Goal: Task Accomplishment & Management: Manage account settings

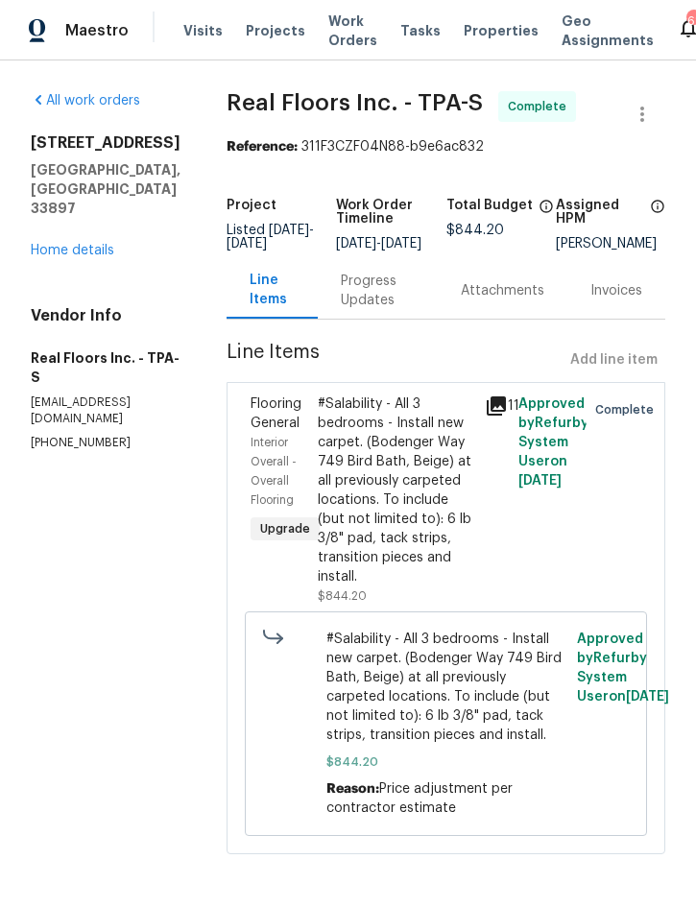
click at [255, 35] on span "Projects" at bounding box center [276, 30] width 60 height 19
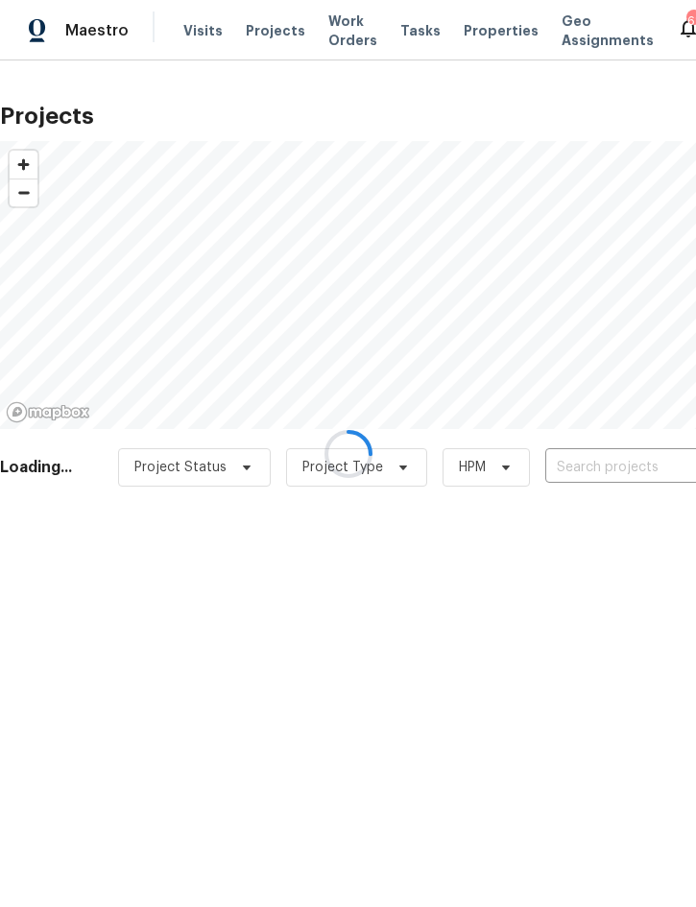
click at [616, 464] on div at bounding box center [348, 453] width 696 height 907
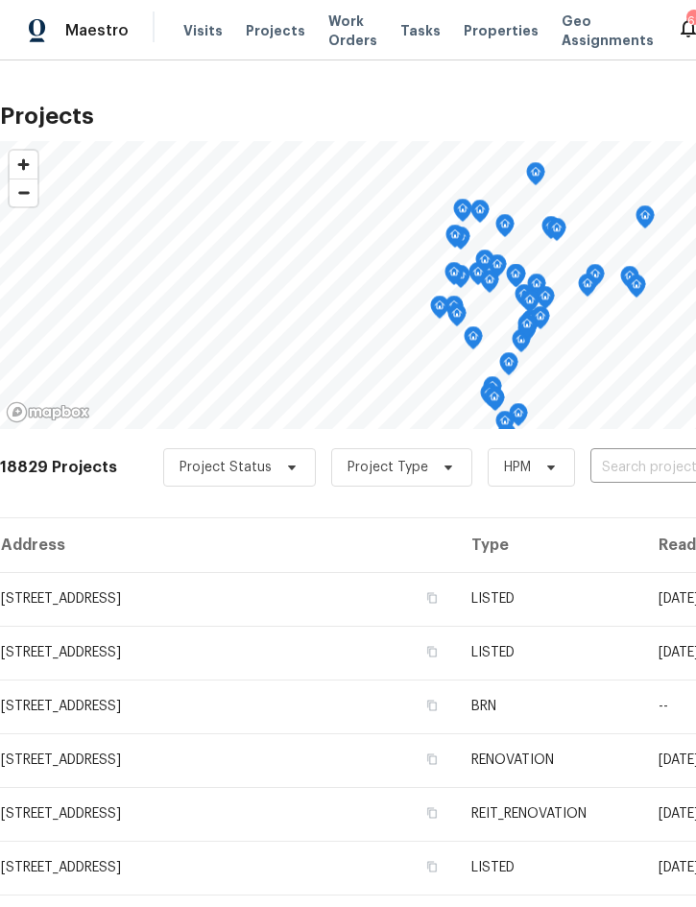
click at [644, 463] on input "text" at bounding box center [700, 468] width 220 height 30
type input "2812 to"
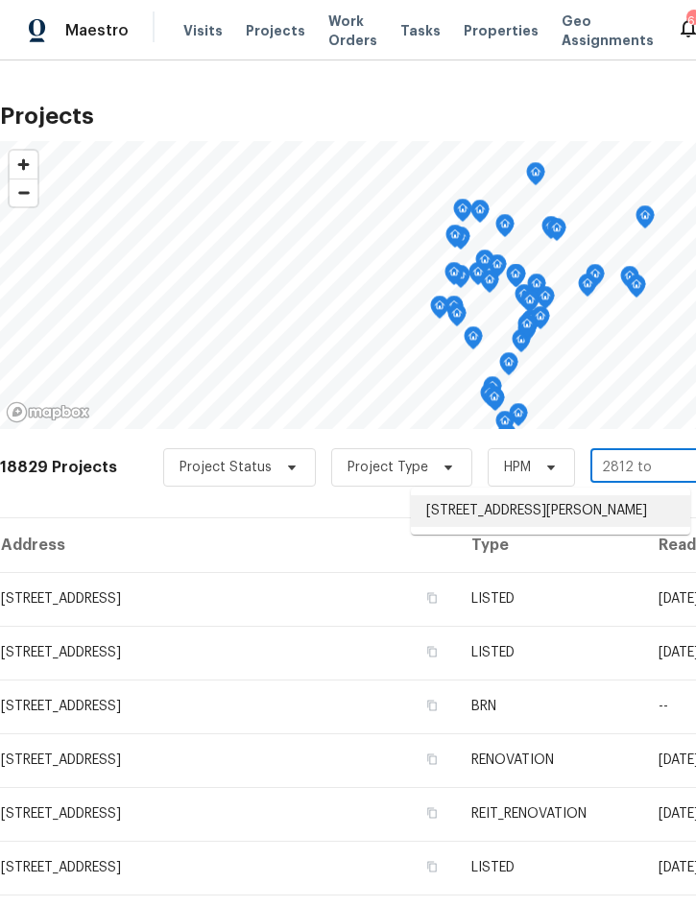
click at [530, 512] on li "[STREET_ADDRESS][PERSON_NAME]" at bounding box center [550, 511] width 279 height 32
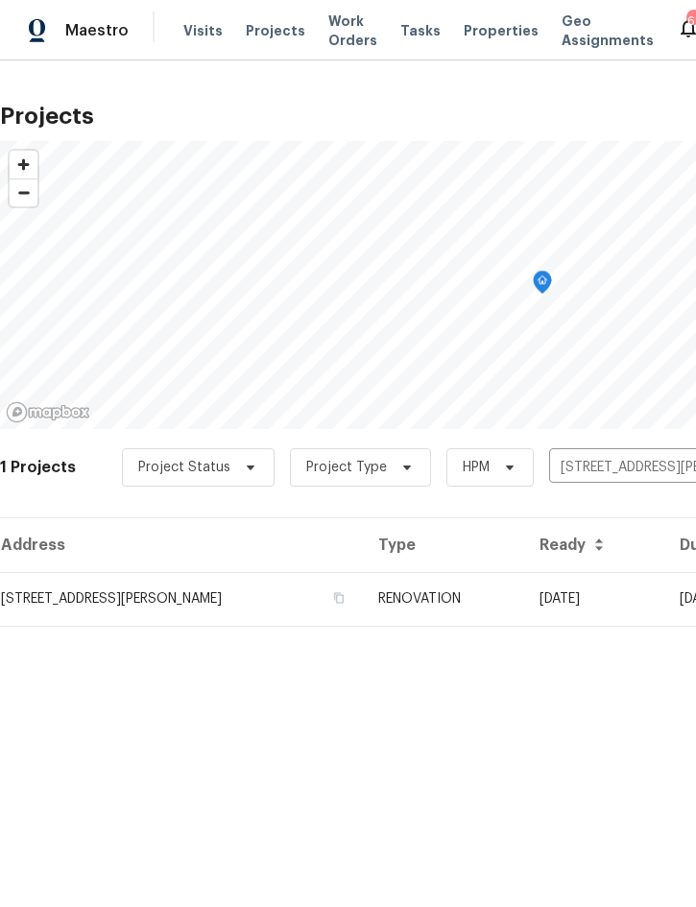
click at [470, 599] on td "RENOVATION" at bounding box center [443, 599] width 161 height 54
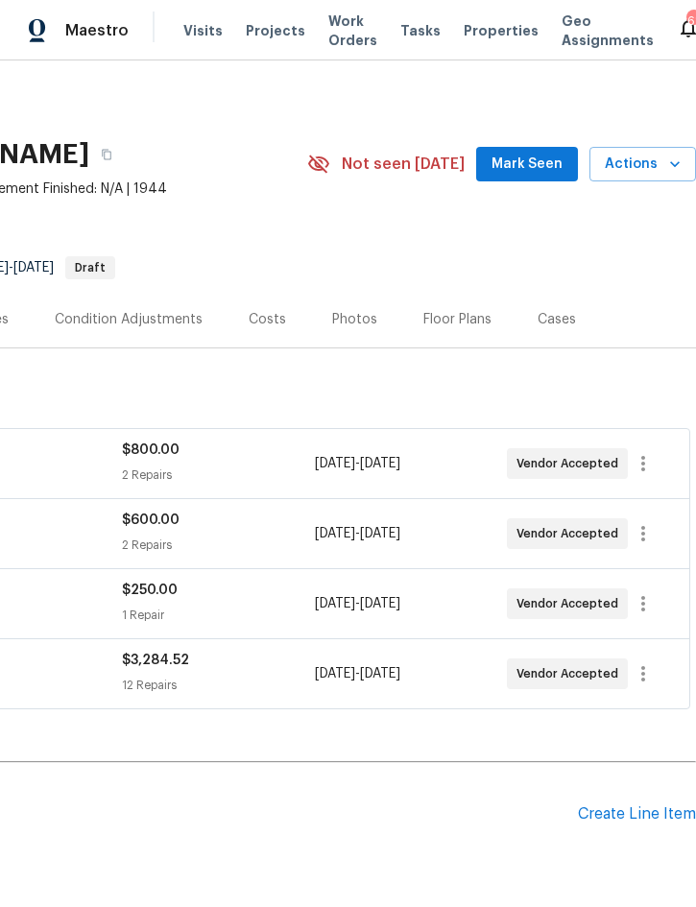
scroll to position [0, 389]
click at [653, 460] on icon "button" at bounding box center [643, 463] width 23 height 23
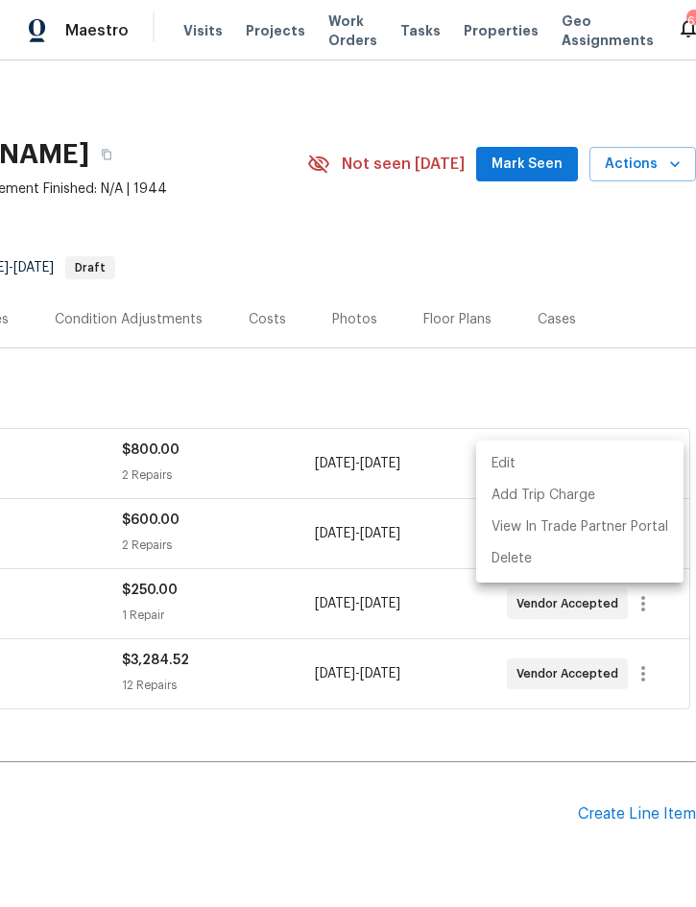
click at [565, 460] on li "Edit" at bounding box center [579, 464] width 207 height 32
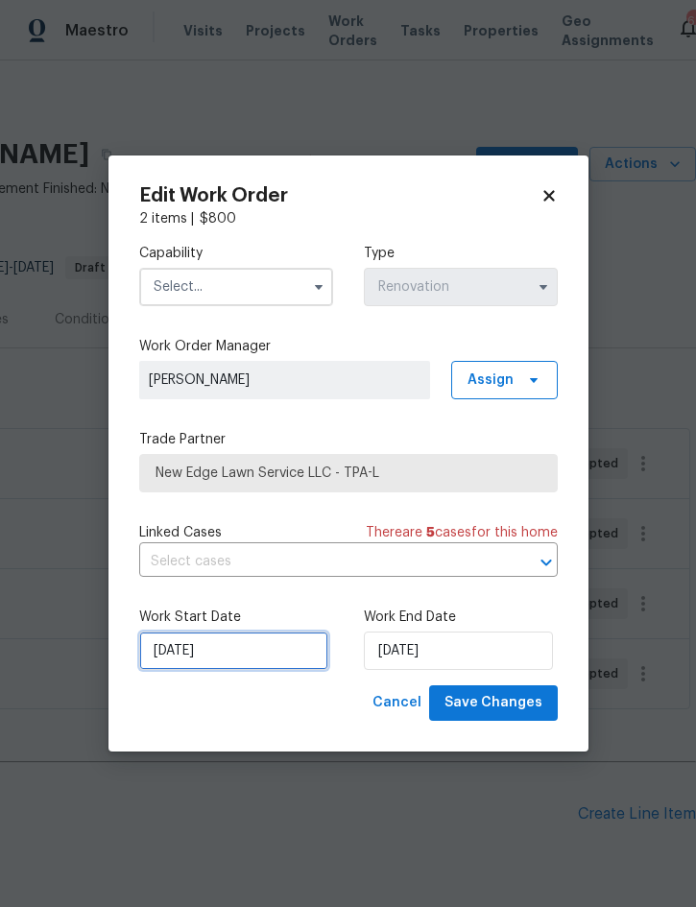
click at [228, 655] on input "[DATE]" at bounding box center [233, 651] width 189 height 38
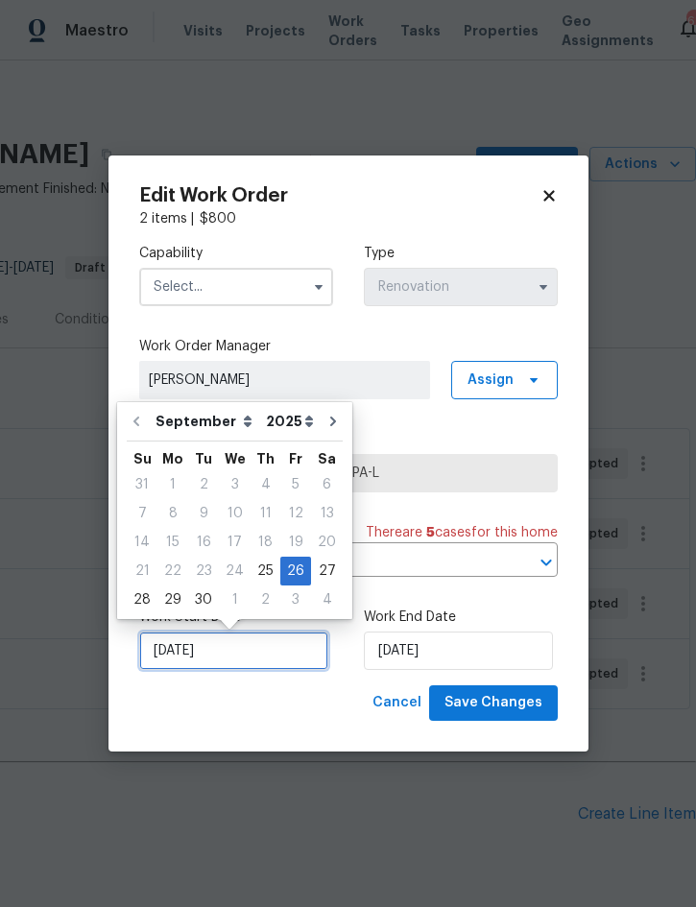
scroll to position [53, 0]
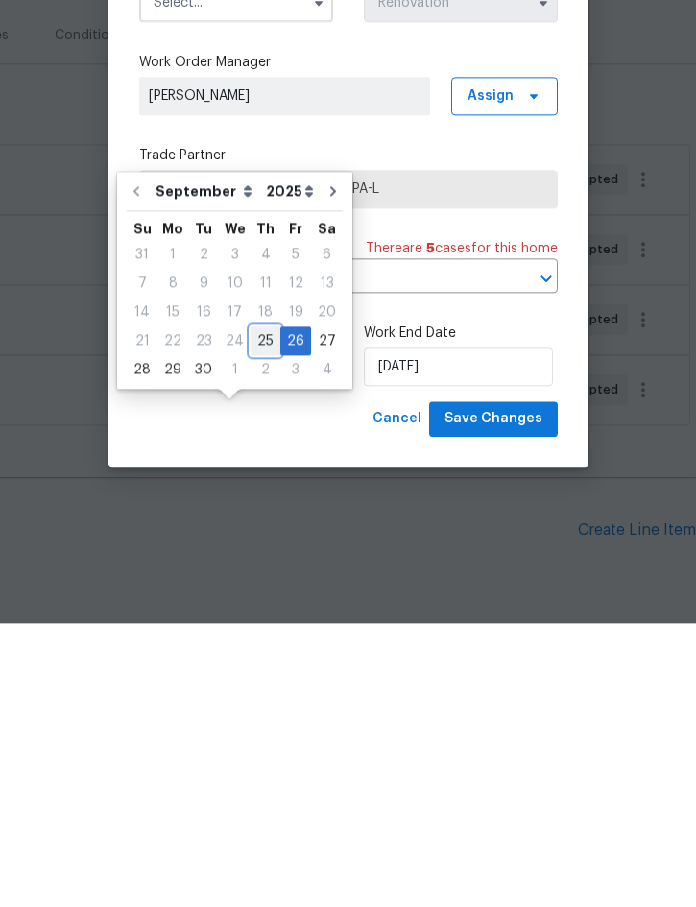
click at [259, 612] on div "25" at bounding box center [266, 625] width 30 height 27
type input "[DATE]"
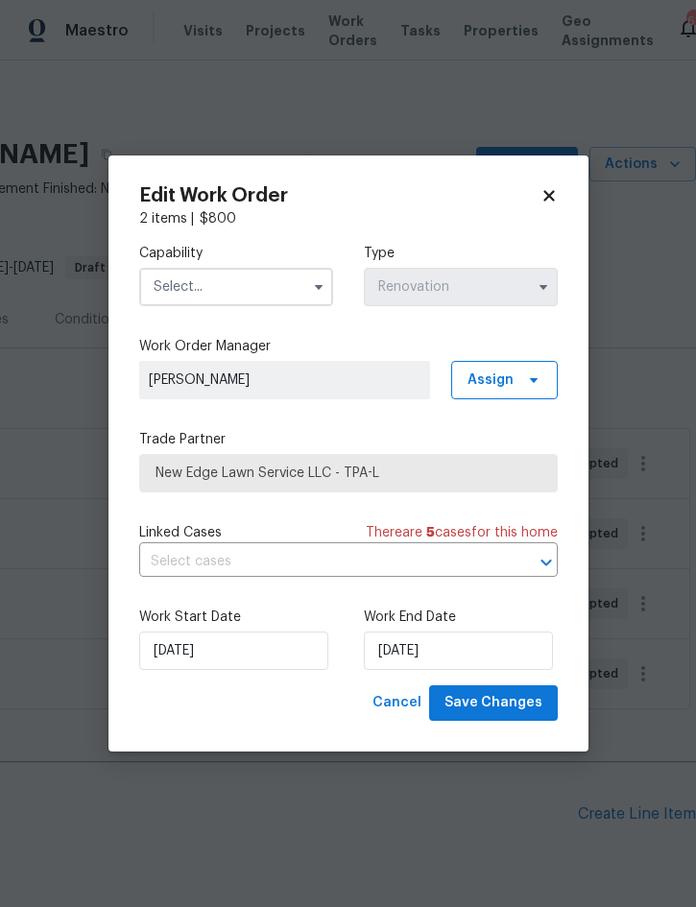
click at [253, 287] on input "text" at bounding box center [236, 287] width 194 height 38
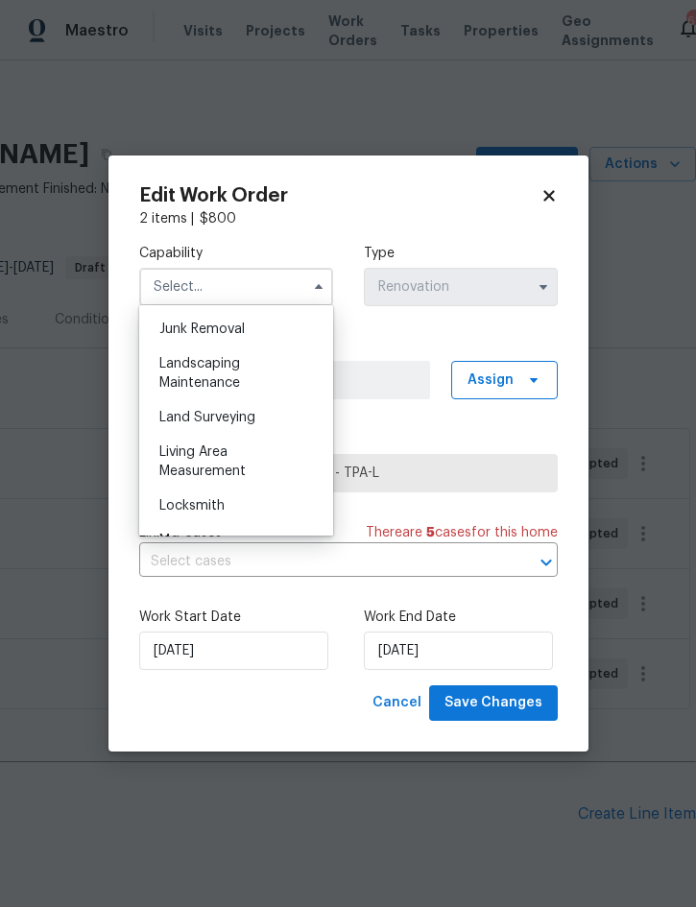
scroll to position [1249, 0]
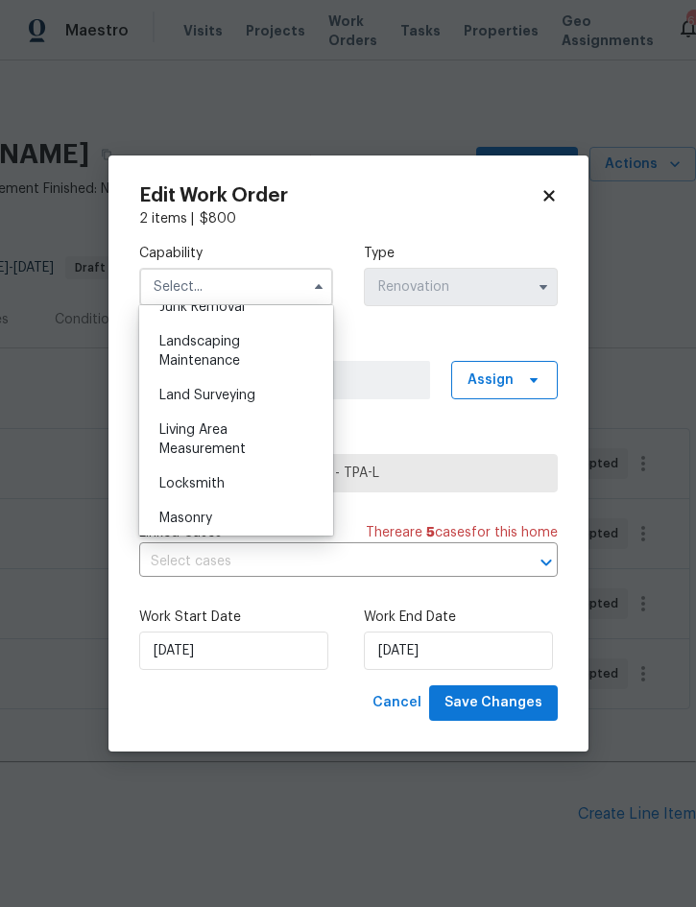
click at [217, 352] on div "Landscaping Maintenance" at bounding box center [236, 351] width 184 height 54
type input "Landscaping Maintenance"
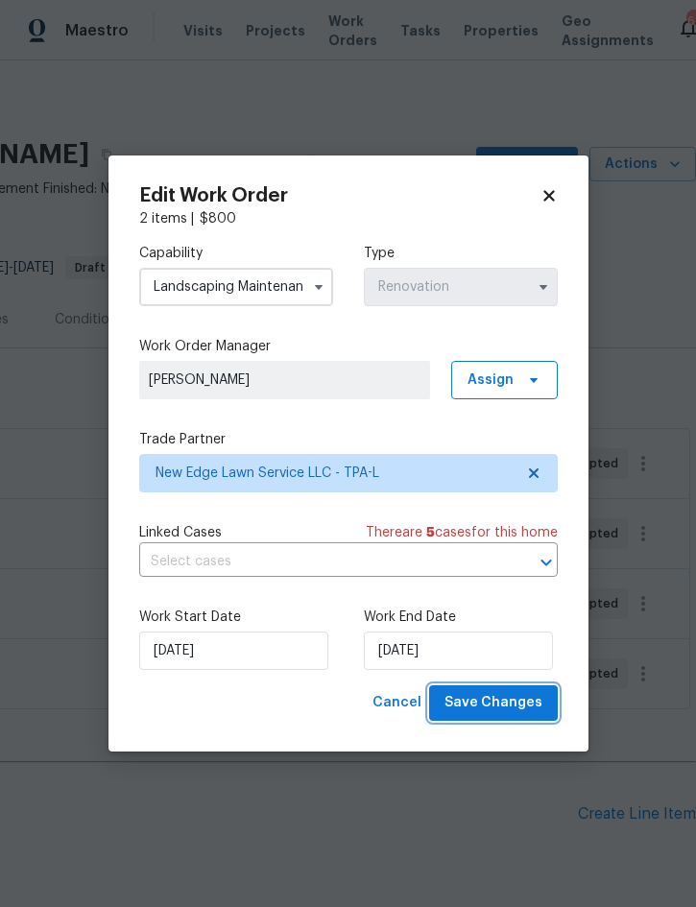
click at [494, 710] on span "Save Changes" at bounding box center [494, 703] width 98 height 24
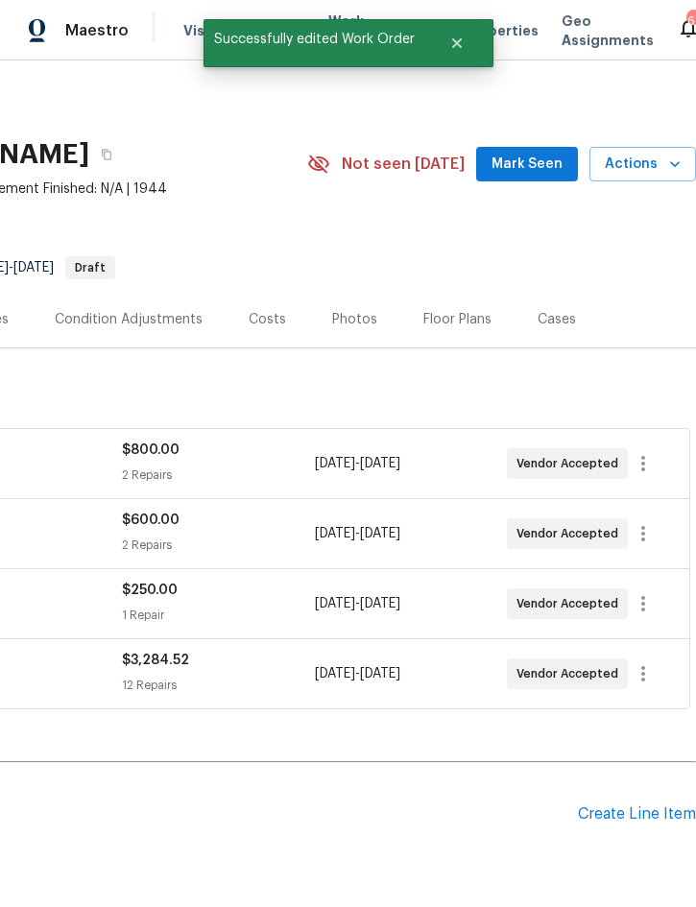
scroll to position [0, 389]
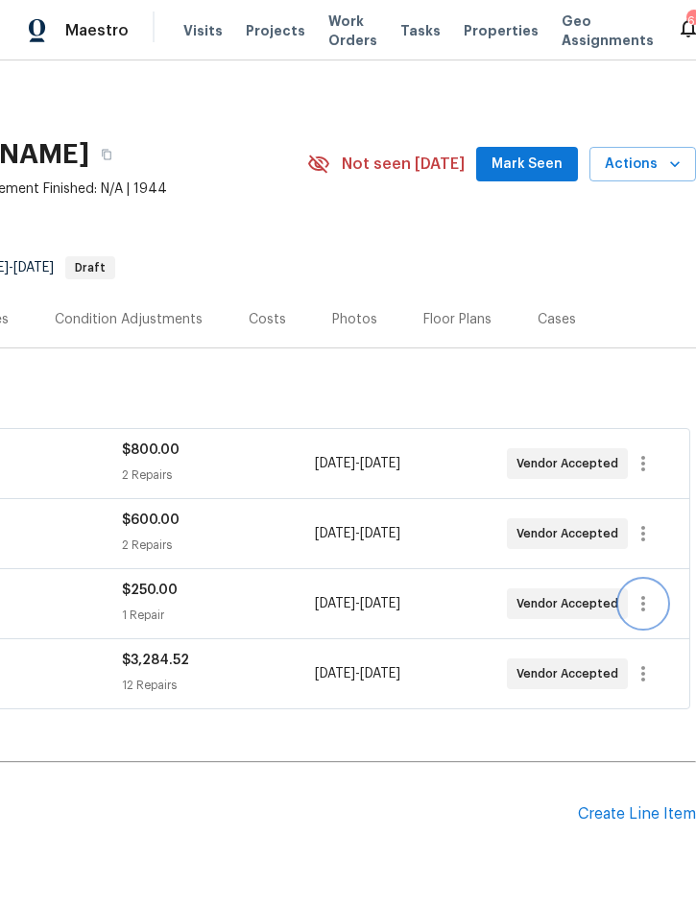
click at [645, 596] on icon "button" at bounding box center [643, 603] width 4 height 15
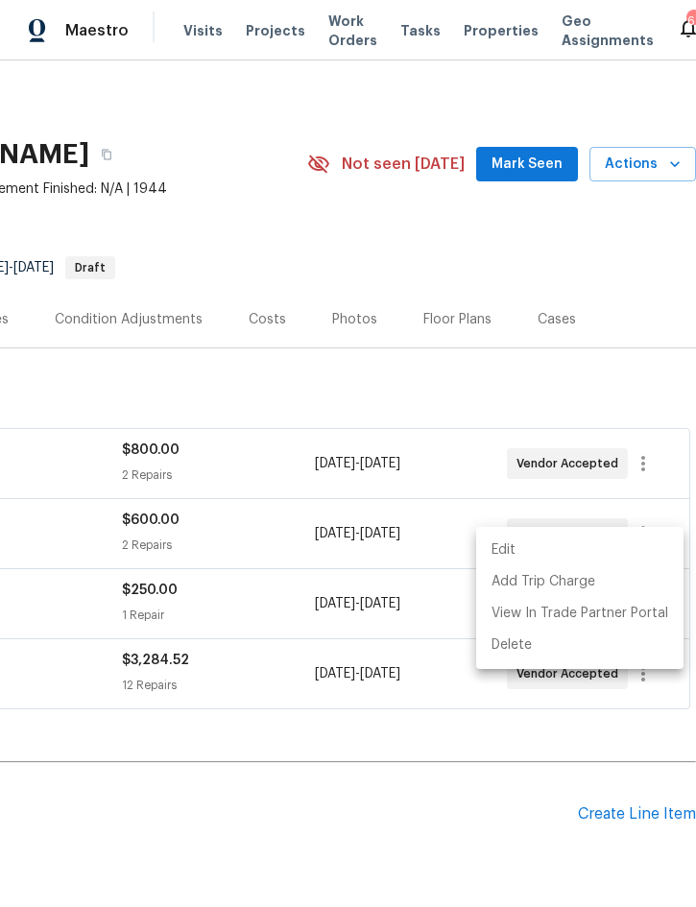
click at [560, 542] on li "Edit" at bounding box center [579, 551] width 207 height 32
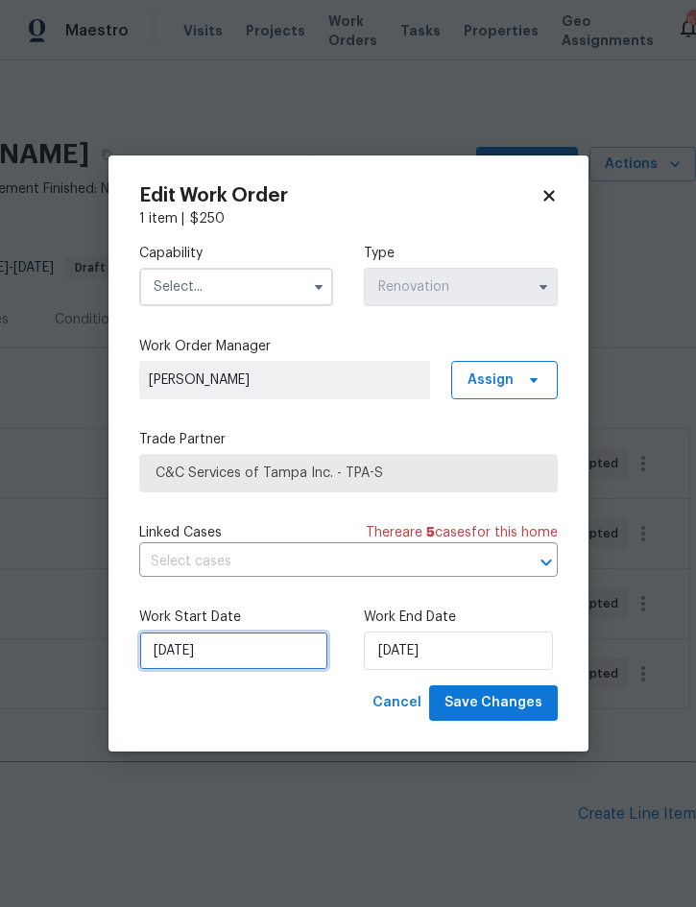
click at [227, 654] on input "[DATE]" at bounding box center [233, 651] width 189 height 38
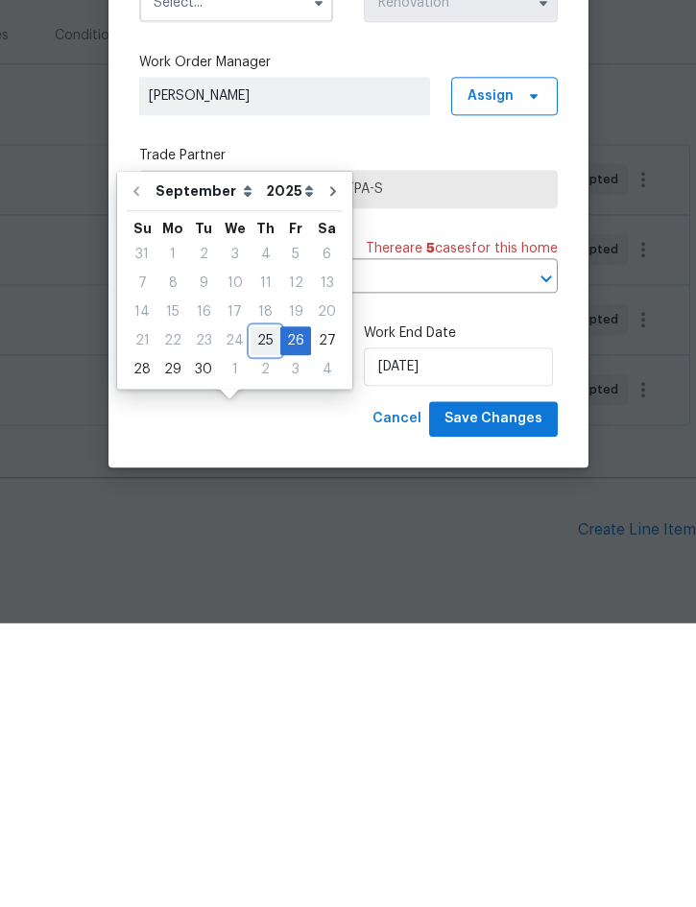
click at [263, 612] on div "25" at bounding box center [266, 625] width 30 height 27
type input "[DATE]"
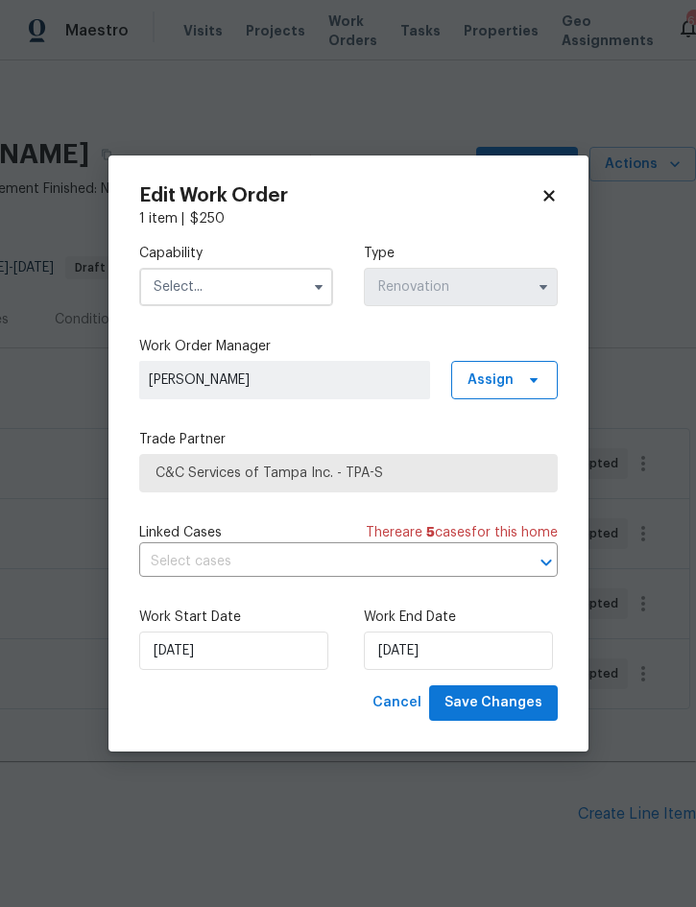
click at [218, 295] on input "text" at bounding box center [236, 287] width 194 height 38
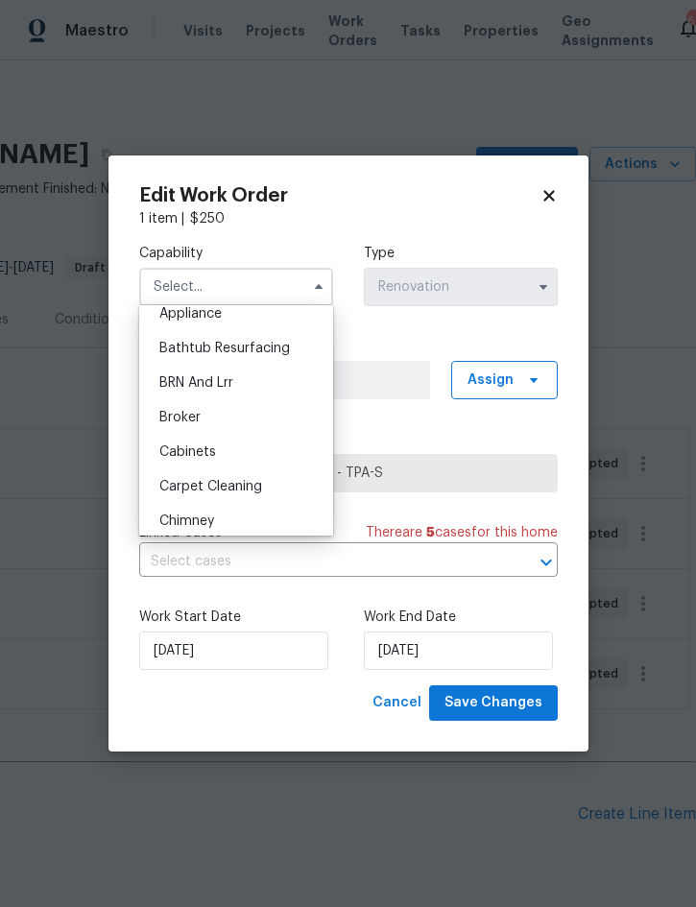
scroll to position [149, 0]
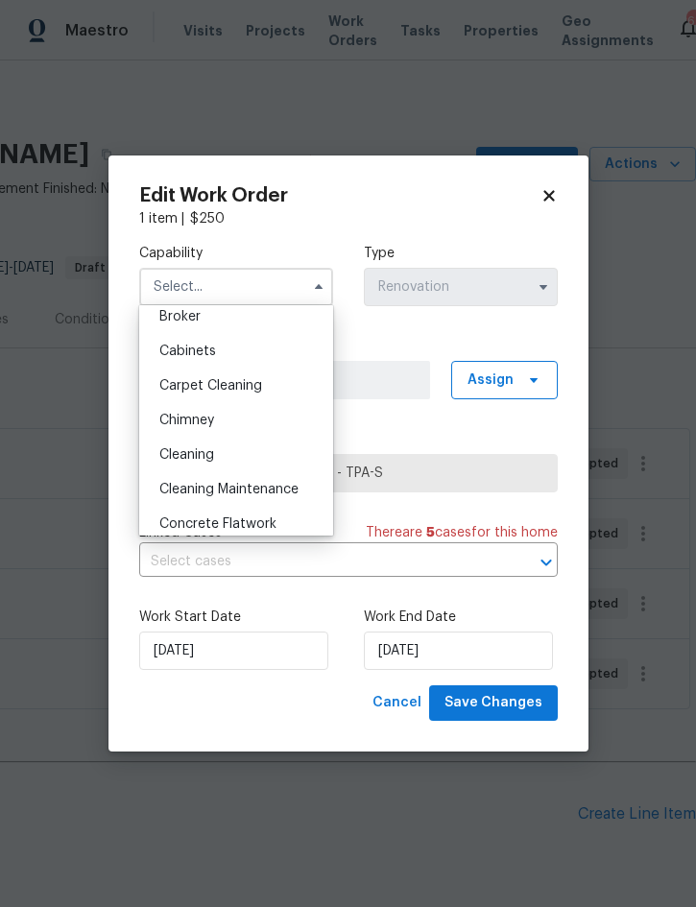
click at [216, 454] on div "Cleaning" at bounding box center [236, 455] width 184 height 35
type input "Cleaning"
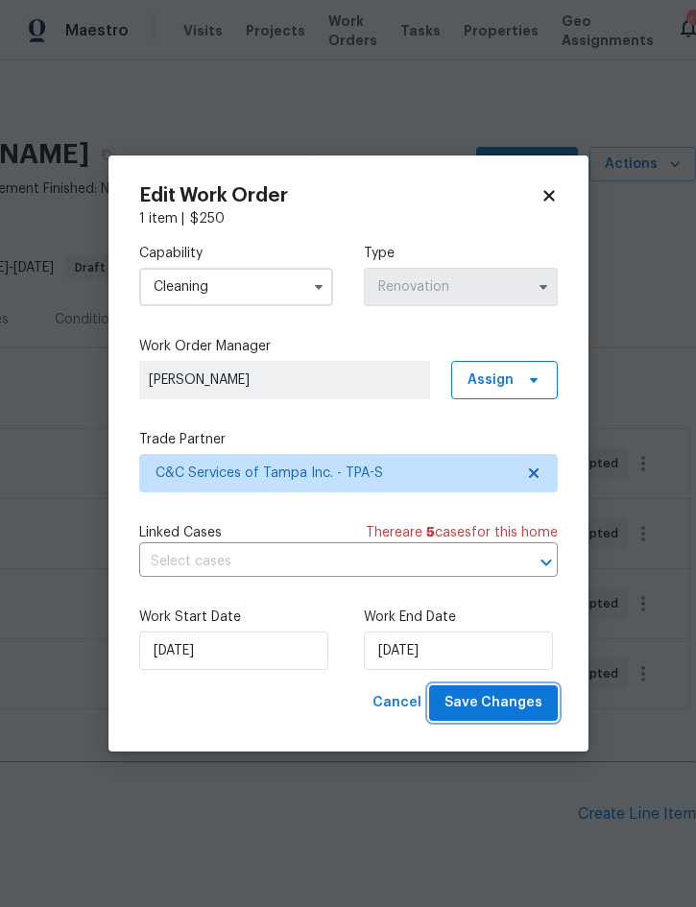
click at [492, 695] on span "Save Changes" at bounding box center [494, 703] width 98 height 24
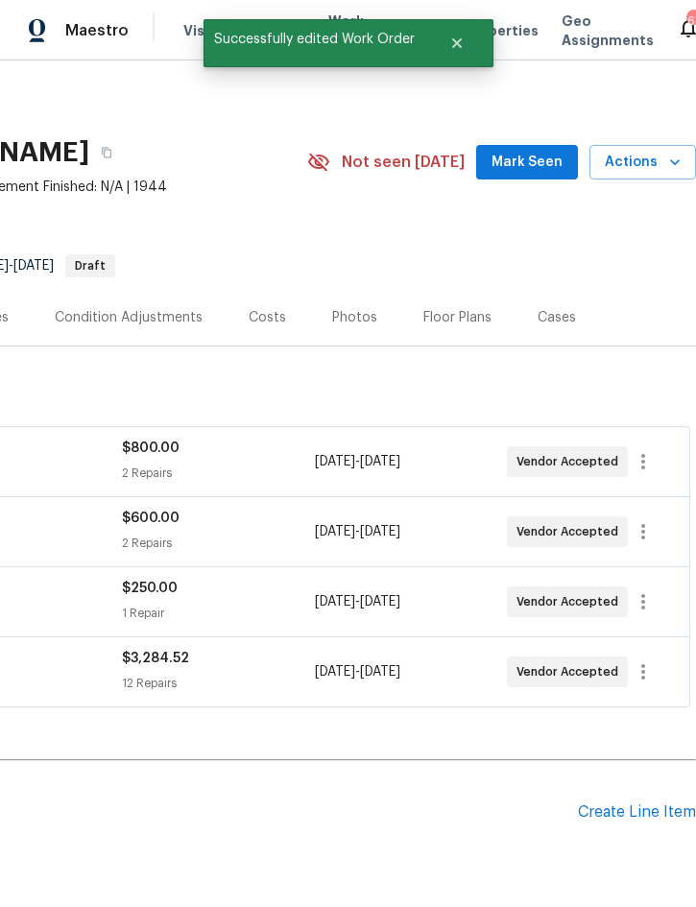
scroll to position [2, 389]
click at [649, 661] on icon "button" at bounding box center [643, 672] width 23 height 23
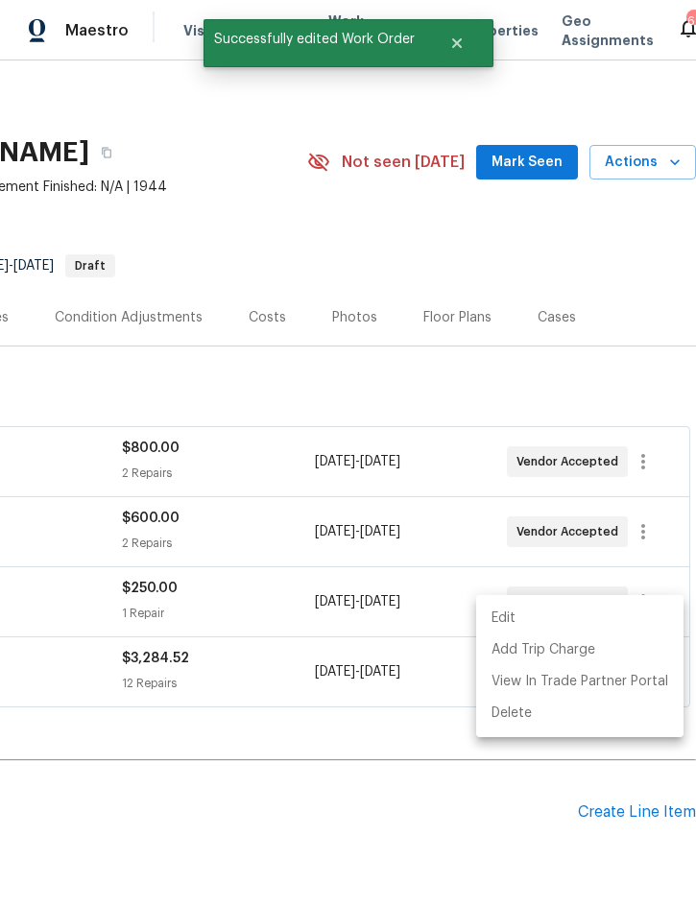
click at [540, 612] on li "Edit" at bounding box center [579, 619] width 207 height 32
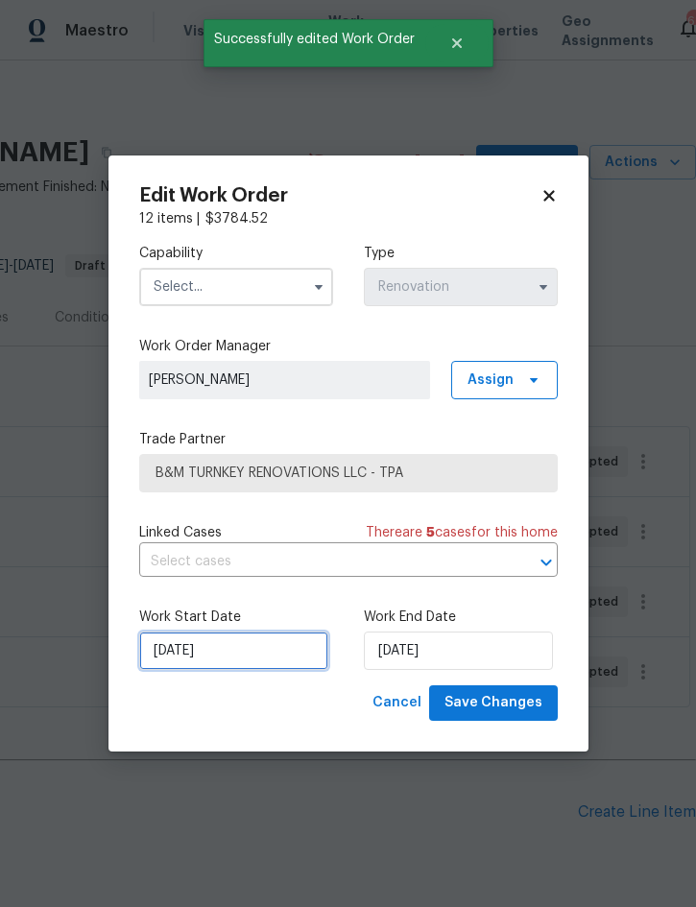
click at [240, 655] on input "[DATE]" at bounding box center [233, 651] width 189 height 38
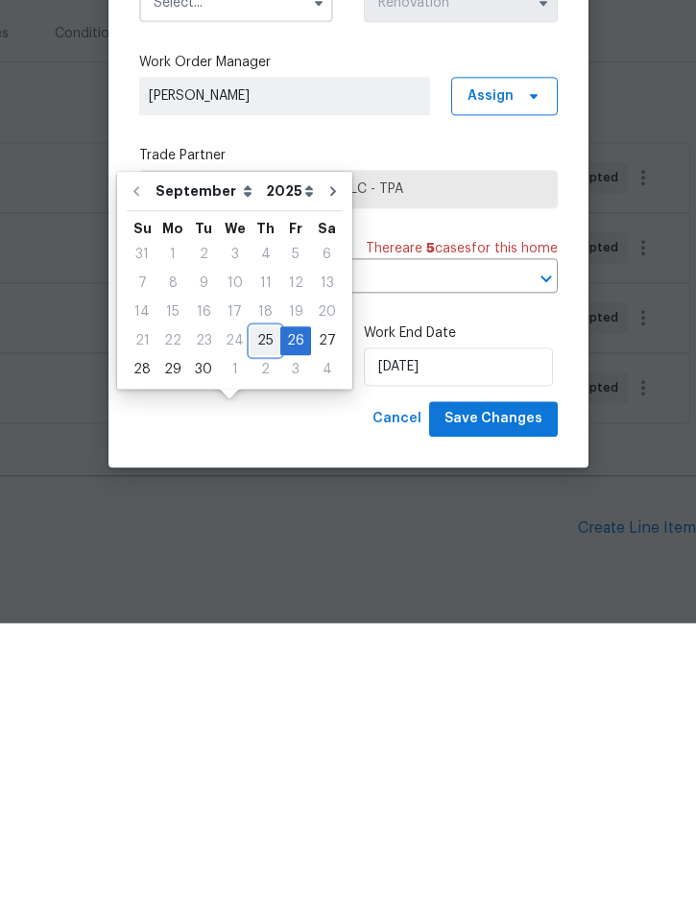
click at [256, 612] on div "25" at bounding box center [266, 625] width 30 height 27
type input "[DATE]"
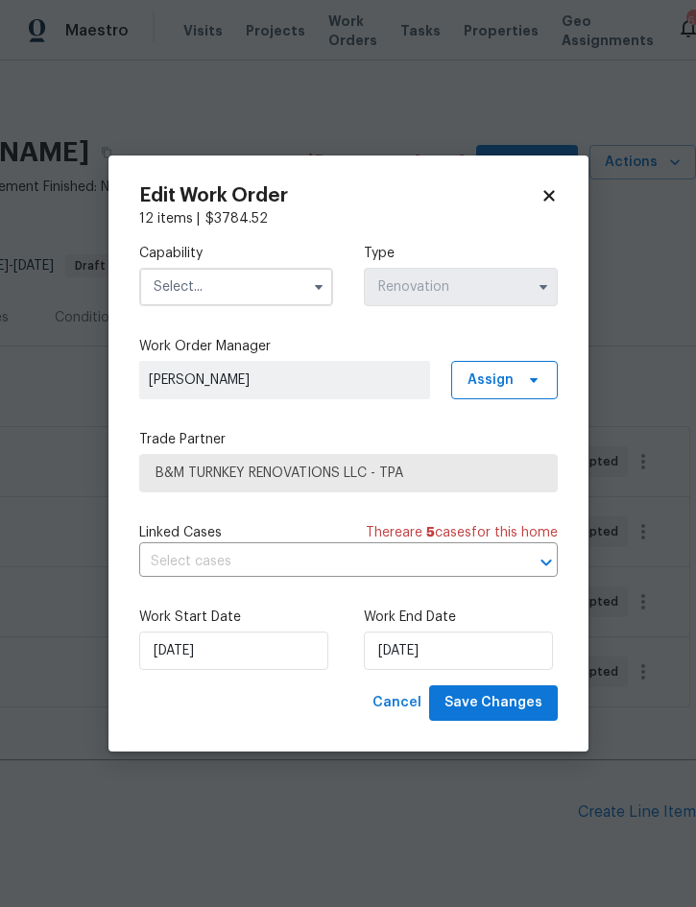
click at [246, 279] on input "text" at bounding box center [236, 287] width 194 height 38
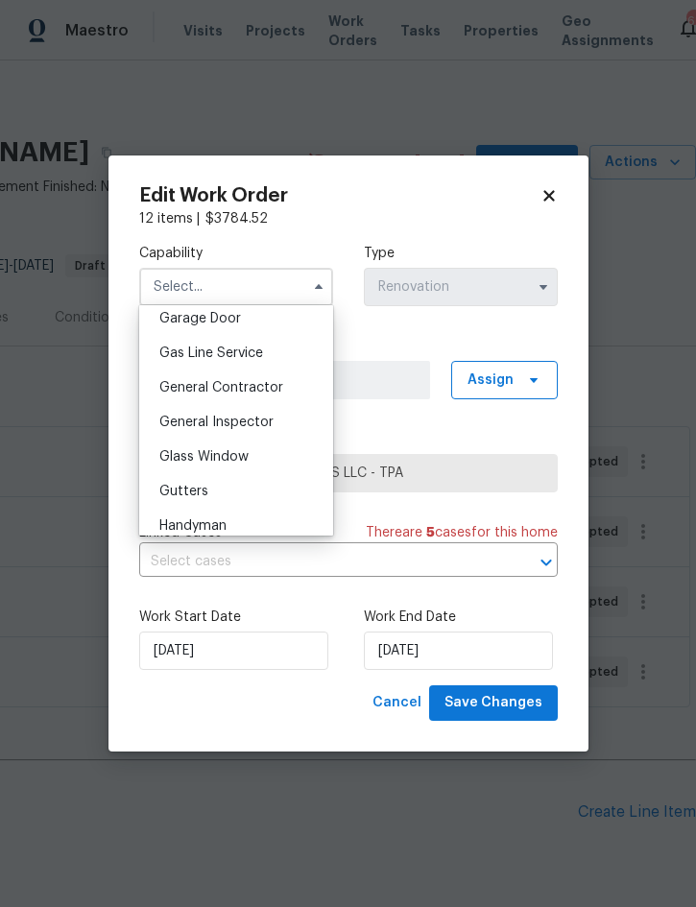
scroll to position [855, 0]
click at [258, 390] on span "General Contractor" at bounding box center [221, 389] width 124 height 13
type input "General Contractor"
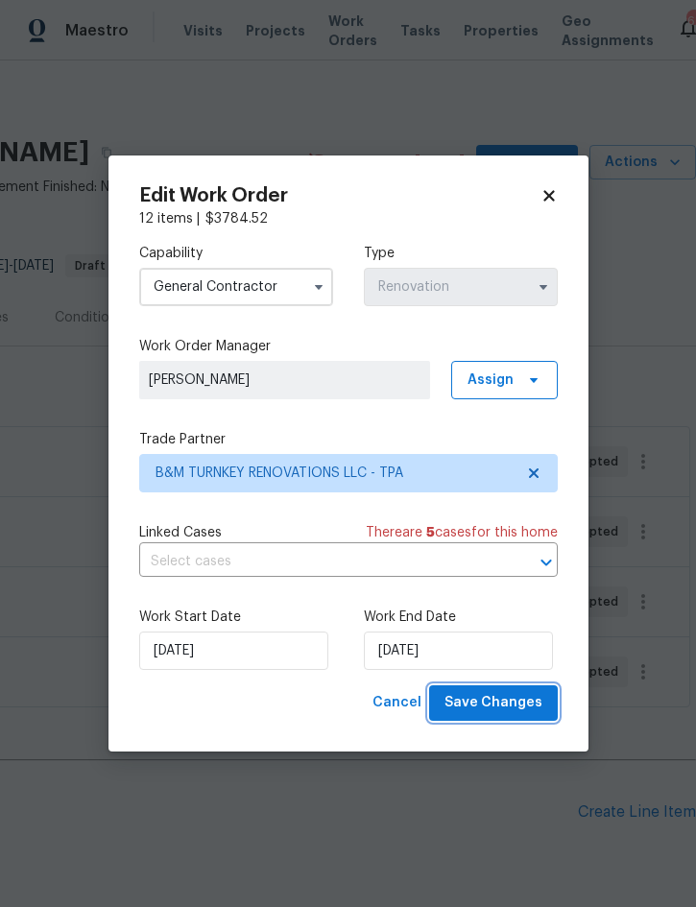
click at [492, 703] on span "Save Changes" at bounding box center [494, 703] width 98 height 24
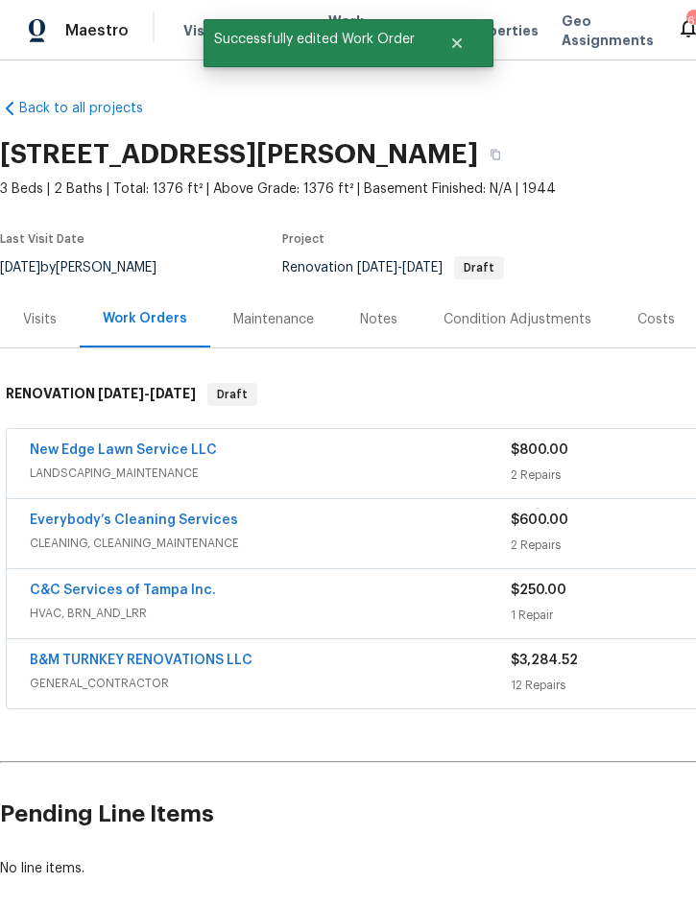
scroll to position [0, 0]
